Goal: Use online tool/utility: Utilize a website feature to perform a specific function

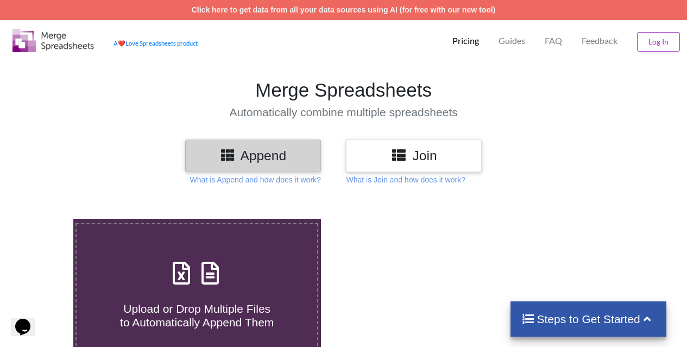
click at [210, 279] on icon at bounding box center [210, 267] width 27 height 23
click at [45, 219] on input "Upload or Drop Multiple Files to Automatically Append Them" at bounding box center [45, 219] width 0 height 0
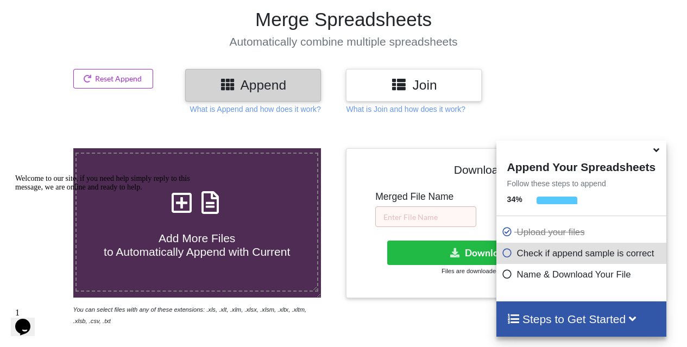
scroll to position [87, 0]
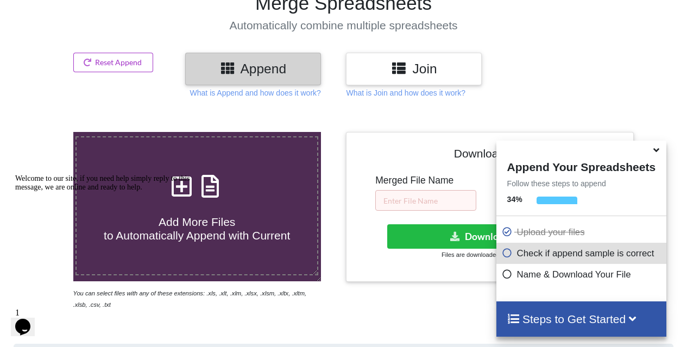
click at [210, 208] on h4 "Add More Files to Automatically Append with Current" at bounding box center [197, 221] width 241 height 41
click at [45, 132] on input "Add More Files to Automatically Append with Current" at bounding box center [45, 132] width 0 height 0
type input "C:\fakepath\DE-VAC-SEP.xlsx"
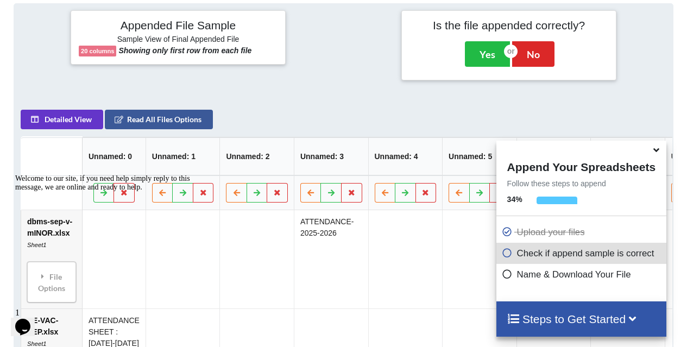
scroll to position [431, 0]
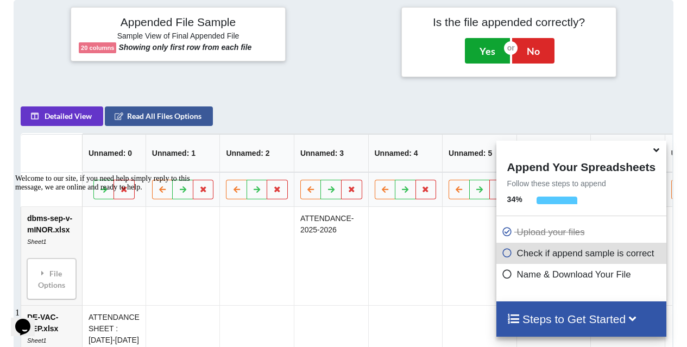
click at [491, 49] on button "Yes" at bounding box center [487, 50] width 45 height 25
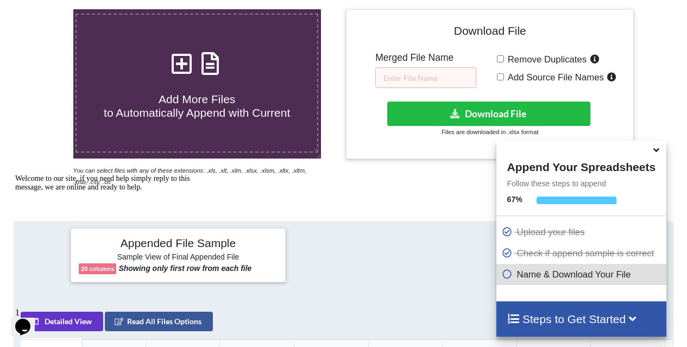
scroll to position [212, 0]
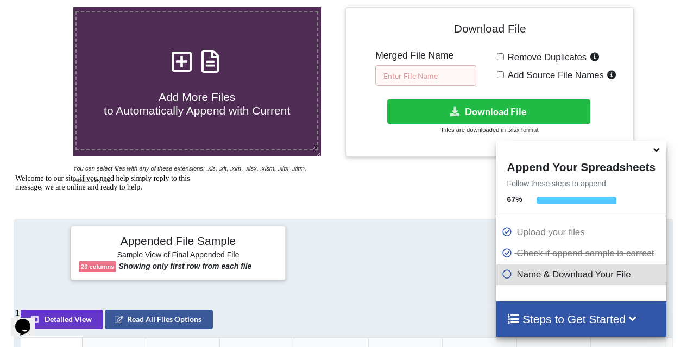
click at [448, 75] on input "text" at bounding box center [425, 75] width 101 height 21
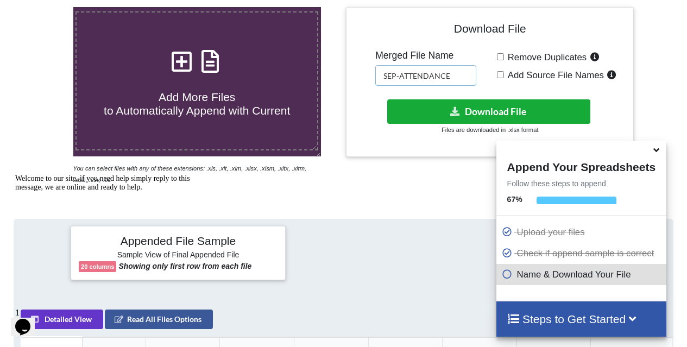
type input "SEP-ATTENDANCE"
click at [490, 107] on button "Download File" at bounding box center [489, 111] width 204 height 24
